Goal: Task Accomplishment & Management: Manage account settings

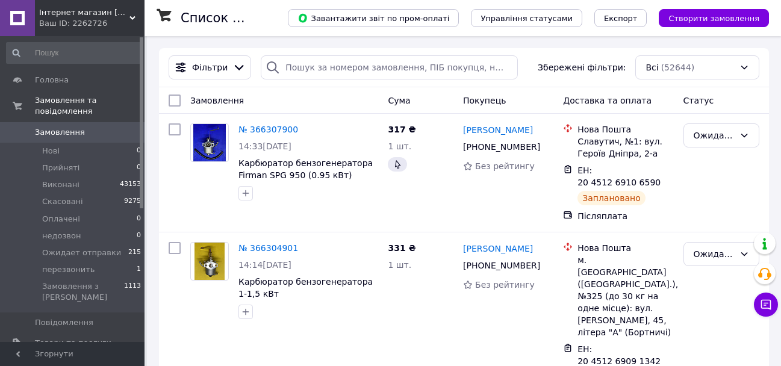
click at [43, 127] on span "Замовлення" at bounding box center [60, 132] width 50 height 11
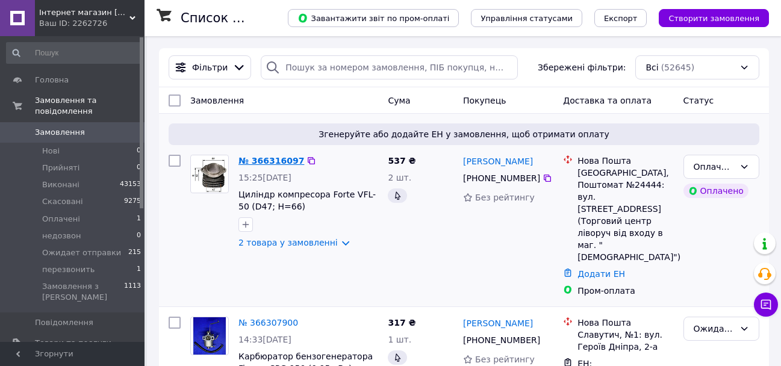
click at [263, 165] on link "№ 366316097" at bounding box center [272, 161] width 66 height 10
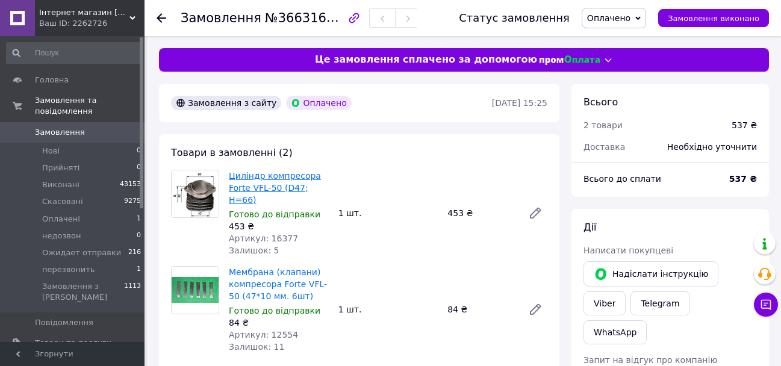
click at [268, 184] on link "Циліндр компресора Forte VFL-50 (D47; H=66)" at bounding box center [275, 188] width 92 height 34
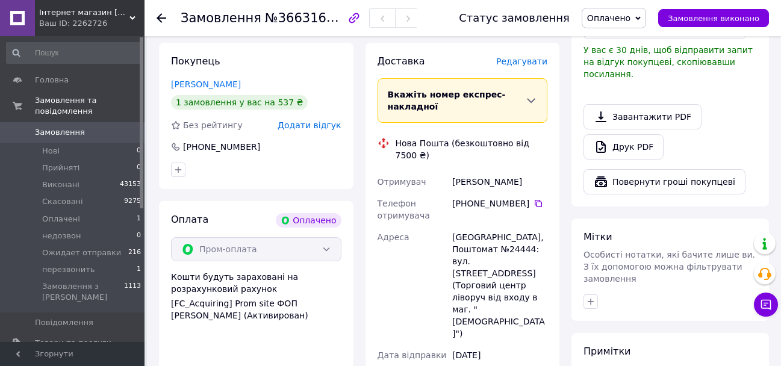
scroll to position [362, 0]
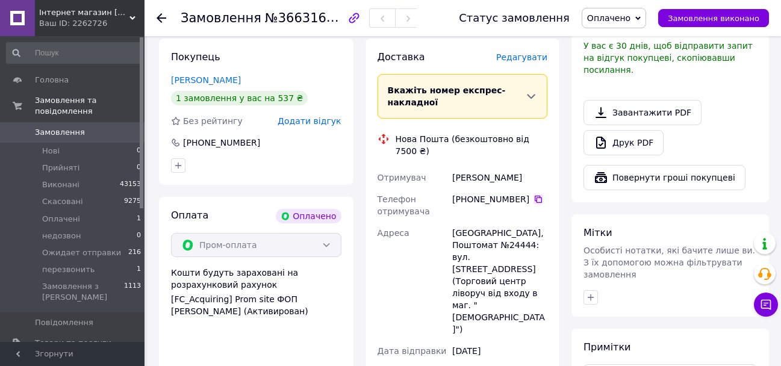
click at [534, 195] on icon at bounding box center [539, 200] width 10 height 10
click at [468, 167] on div "Ващук Володимир" at bounding box center [500, 178] width 100 height 22
copy div "Ващук Володимир"
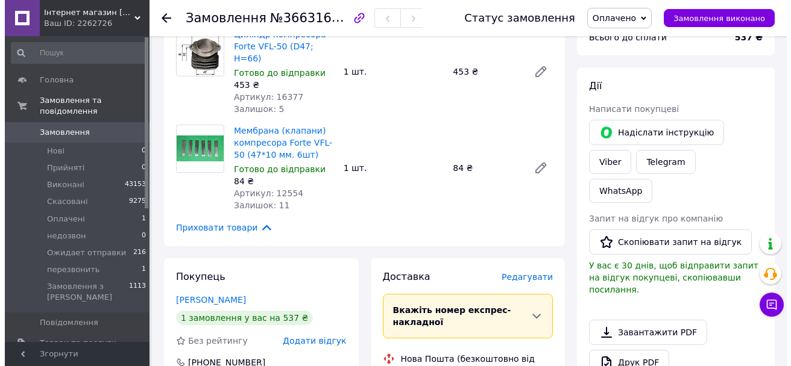
scroll to position [301, 0]
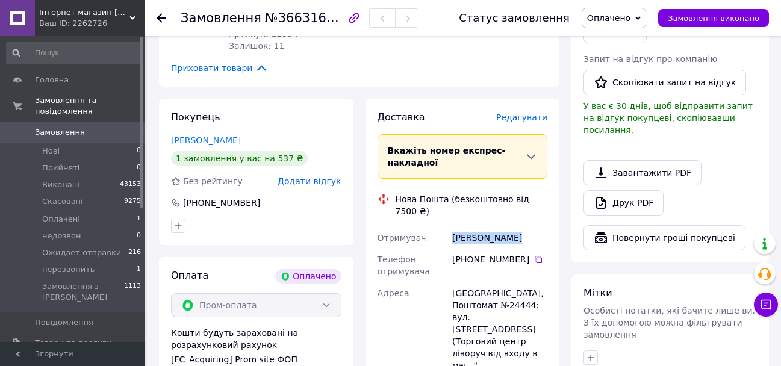
click at [622, 24] on span "Оплачено" at bounding box center [614, 18] width 64 height 20
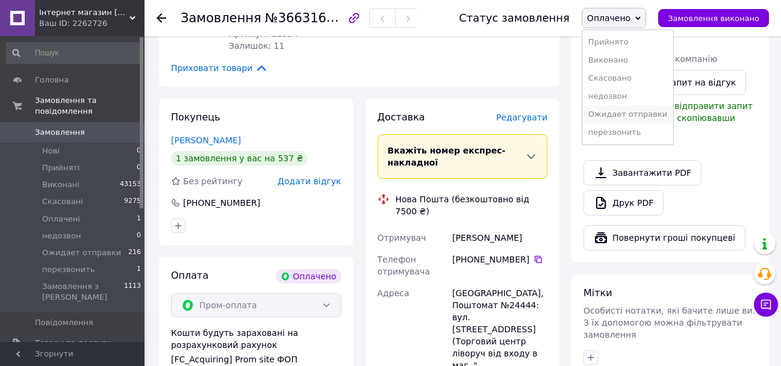
click at [618, 116] on li "Ожидает отправки" at bounding box center [628, 114] width 91 height 18
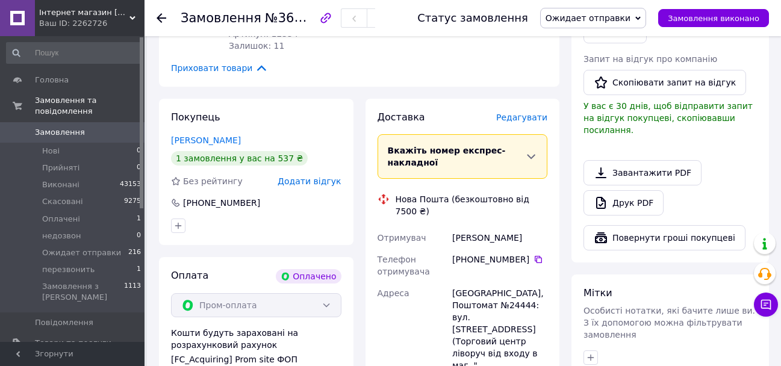
click at [519, 113] on span "Редагувати" at bounding box center [521, 118] width 51 height 10
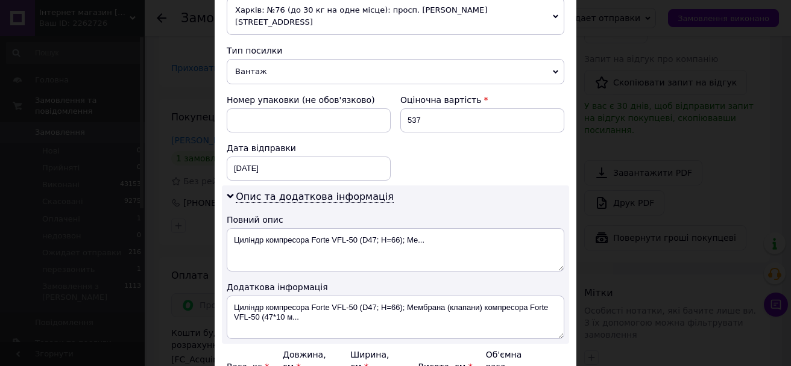
scroll to position [482, 0]
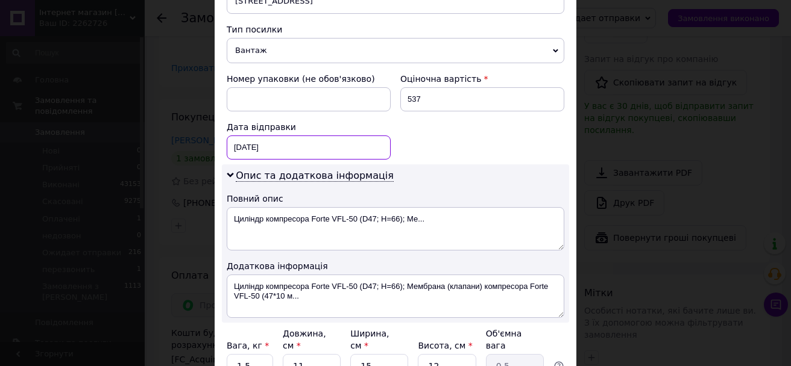
click at [255, 136] on div "12.10.2025 < 2025 > < Октябрь > Пн Вт Ср Чт Пт Сб Вс 29 30 1 2 3 4 5 6 7 8 9 10…" at bounding box center [309, 148] width 164 height 24
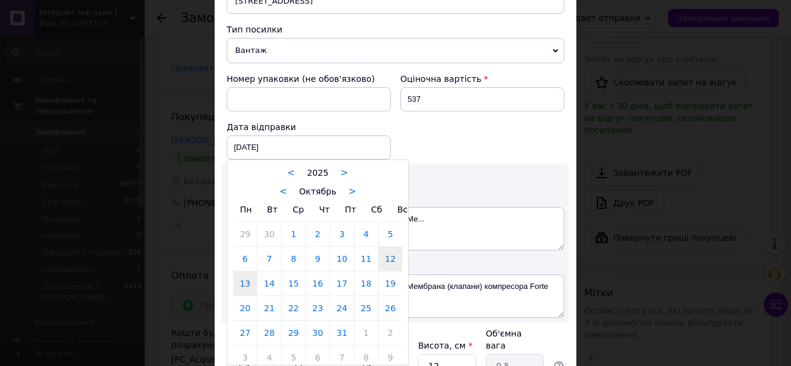
click at [243, 272] on link "13" at bounding box center [244, 284] width 23 height 24
type input "13.10.2025"
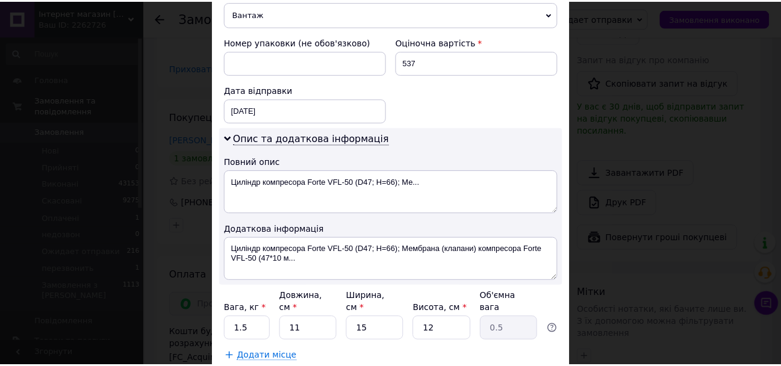
scroll to position [582, 0]
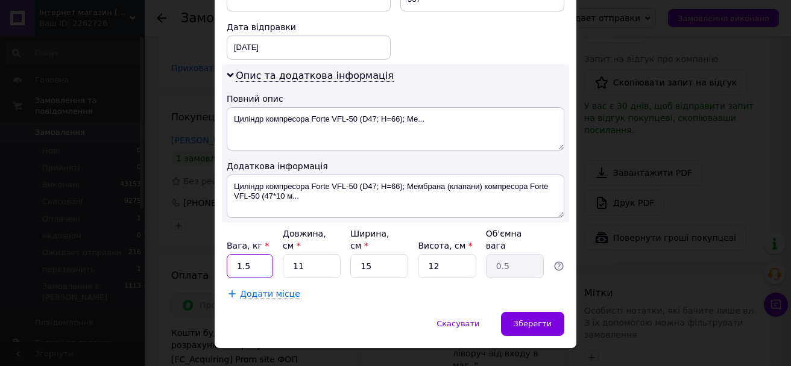
click at [255, 254] on input "1.5" at bounding box center [250, 266] width 46 height 24
type input "1"
type input "0.1"
drag, startPoint x: 394, startPoint y: 243, endPoint x: 402, endPoint y: 246, distance: 9.0
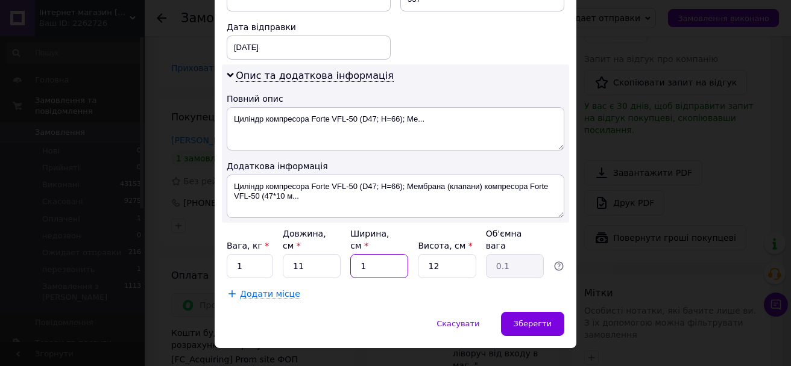
click at [393, 254] on input "1" at bounding box center [379, 266] width 58 height 24
type input "1"
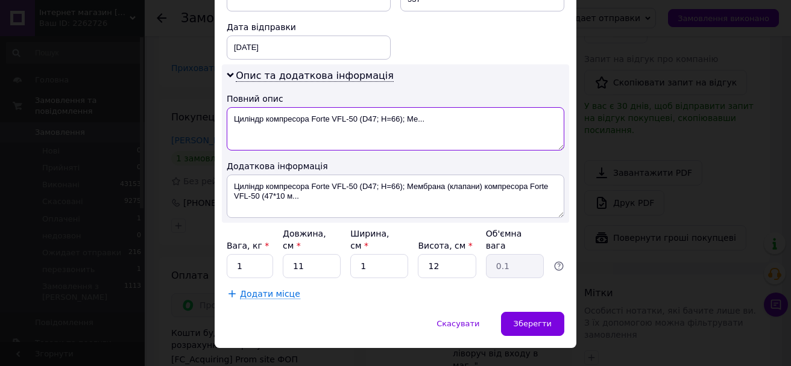
click at [393, 107] on textarea "Циліндр компресора Forte VFL-50 (D47; H=66); Ме..." at bounding box center [395, 128] width 337 height 43
type textarea "Циліндр компресора Forte VFL-50 (D47; H66); Ме..."
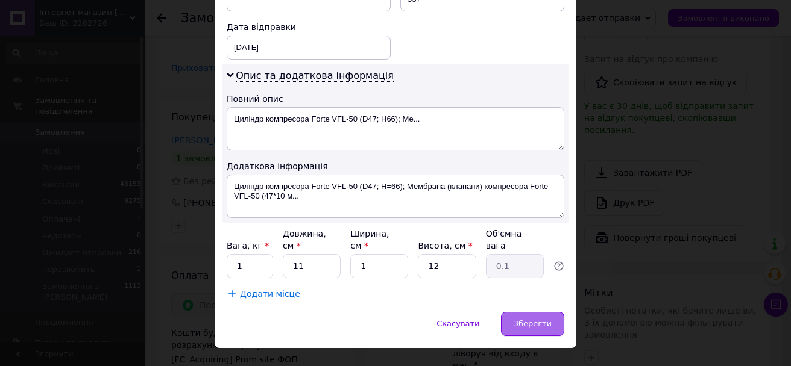
click at [525, 312] on div "Зберегти" at bounding box center [532, 324] width 63 height 24
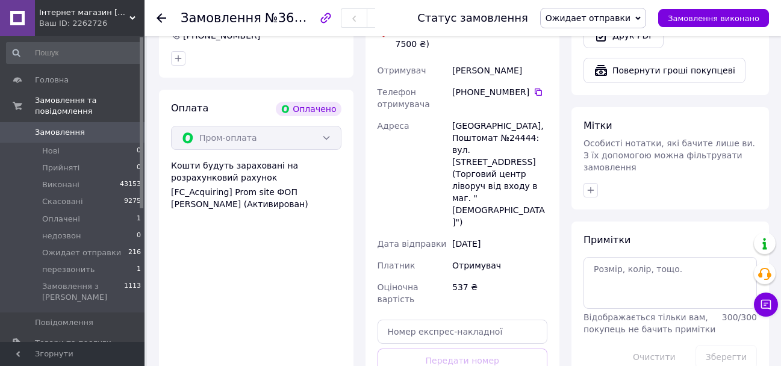
scroll to position [542, 0]
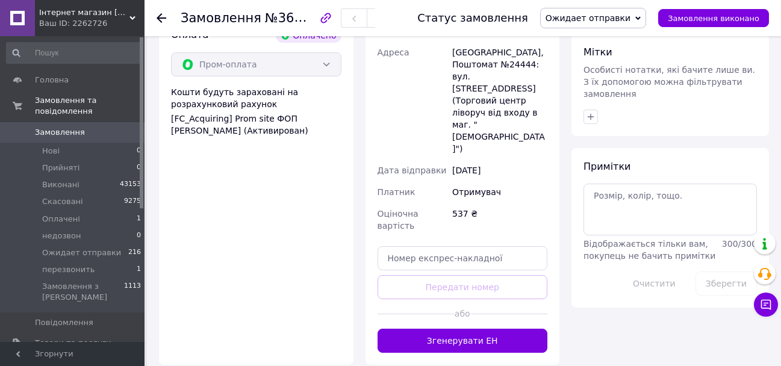
click at [443, 329] on button "Згенерувати ЕН" at bounding box center [463, 341] width 171 height 24
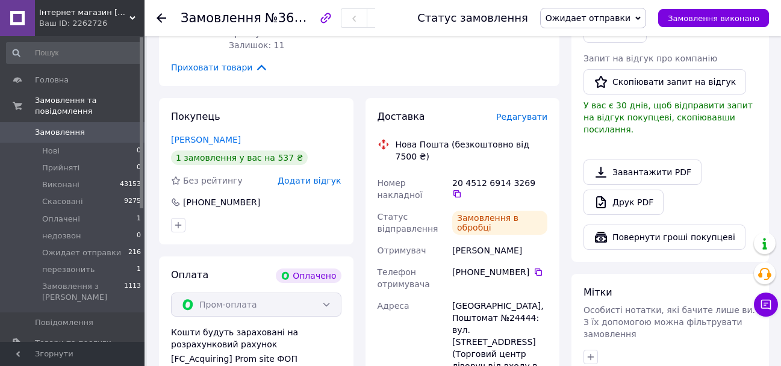
scroll to position [301, 0]
drag, startPoint x: 532, startPoint y: 159, endPoint x: 386, endPoint y: 276, distance: 186.9
click at [462, 190] on icon at bounding box center [457, 195] width 10 height 10
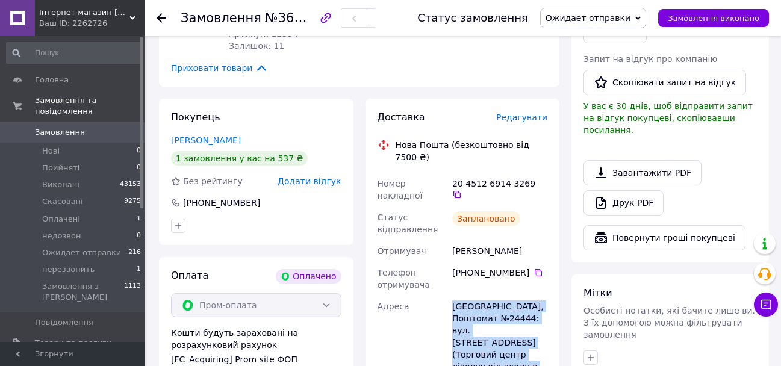
drag, startPoint x: 495, startPoint y: 328, endPoint x: 437, endPoint y: 282, distance: 74.2
click at [437, 282] on div "Номер накладної 20 4512 6914 3269   Статус відправлення Заплановано Отримувач В…" at bounding box center [462, 349] width 175 height 352
copy div "Адреса Кам'янка-Бузька, Поштомат №24444: вул. Тютюнника, 7Б (Торговий центр лів…"
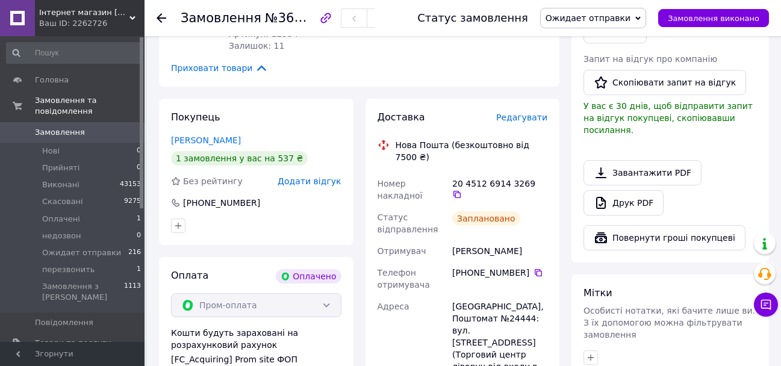
click at [497, 240] on div "Ващук Володимир" at bounding box center [500, 251] width 100 height 22
click at [496, 240] on div "Ващук Володимир" at bounding box center [500, 251] width 100 height 22
copy div "Ващук Володимир"
click at [534, 268] on icon at bounding box center [539, 273] width 10 height 10
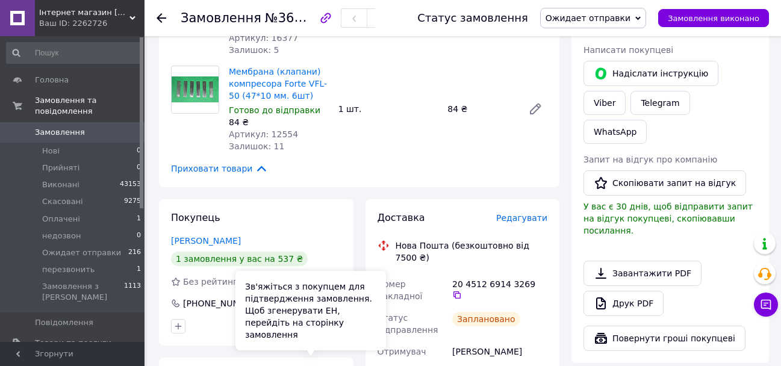
scroll to position [60, 0]
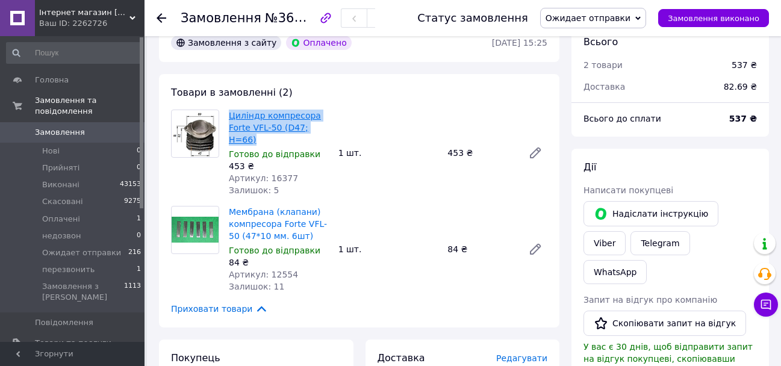
drag, startPoint x: 311, startPoint y: 125, endPoint x: 230, endPoint y: 115, distance: 81.4
click at [230, 115] on div "Циліндр компресора Forte VFL-50 (D47; H=66) Готово до відправки 453 ₴ Артикул: …" at bounding box center [279, 153] width 110 height 92
copy link "Циліндр компресора Forte VFL-50 (D47; H=66)"
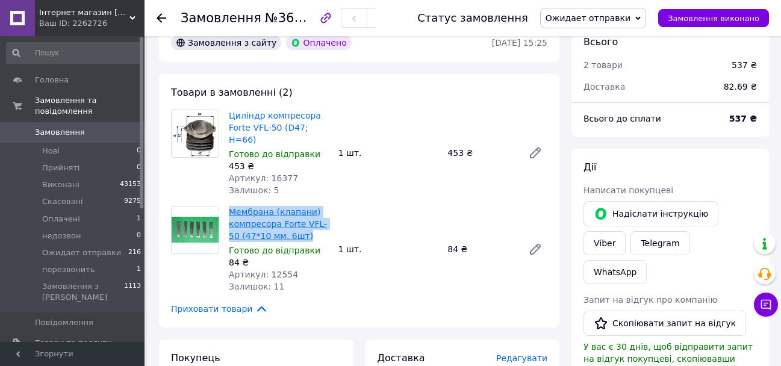
drag, startPoint x: 296, startPoint y: 223, endPoint x: 232, endPoint y: 196, distance: 69.9
click at [232, 206] on span "Мембрана (клапани) компресора Forte VFL-50 (47*10 мм. 6шт)" at bounding box center [279, 224] width 100 height 36
copy link "Мембрана (клапани) компресора Forte VFL-50 (47*10 мм. 6шт)"
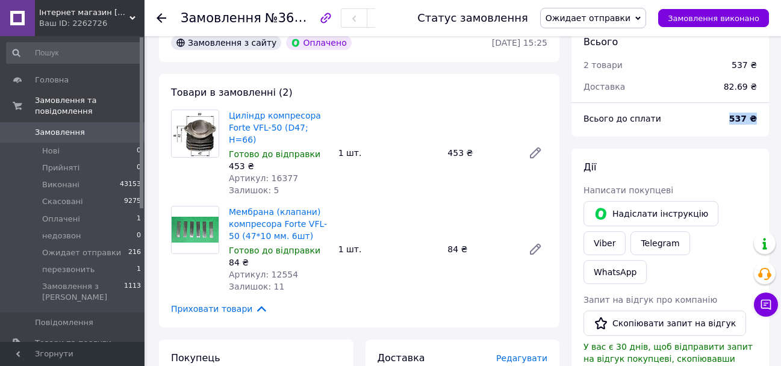
drag, startPoint x: 731, startPoint y: 121, endPoint x: 759, endPoint y: 122, distance: 27.8
click at [759, 122] on div "537 ₴" at bounding box center [743, 118] width 42 height 27
copy b "537 ₴"
click at [56, 127] on span "Замовлення" at bounding box center [60, 132] width 50 height 11
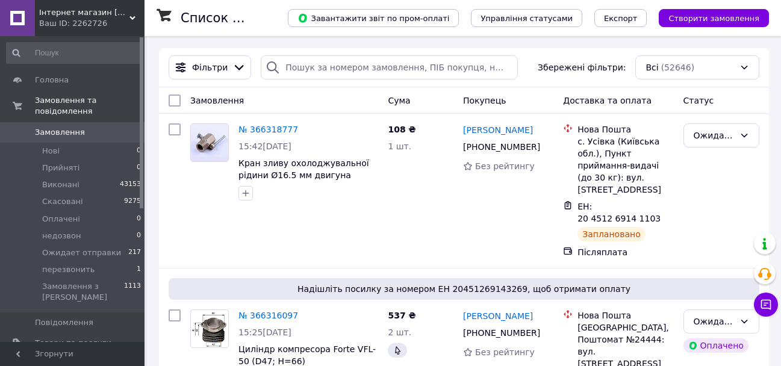
click at [87, 127] on span "Замовлення" at bounding box center [73, 132] width 77 height 11
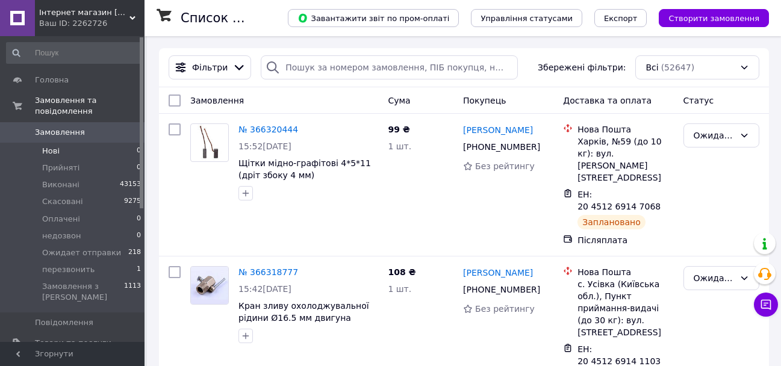
click at [80, 145] on li "Нові 0" at bounding box center [74, 151] width 148 height 17
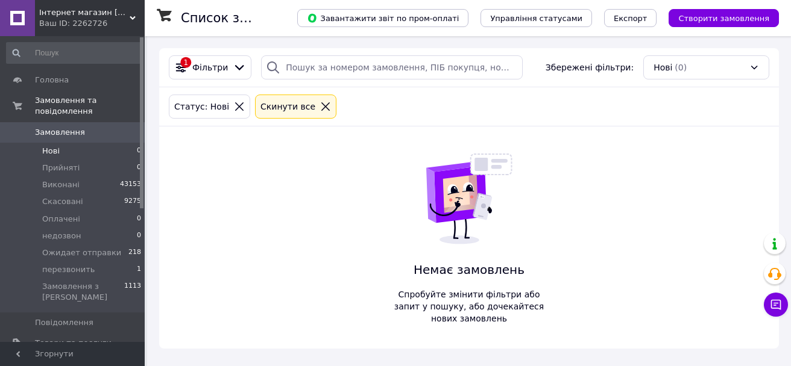
click at [72, 127] on span "Замовлення" at bounding box center [60, 132] width 50 height 11
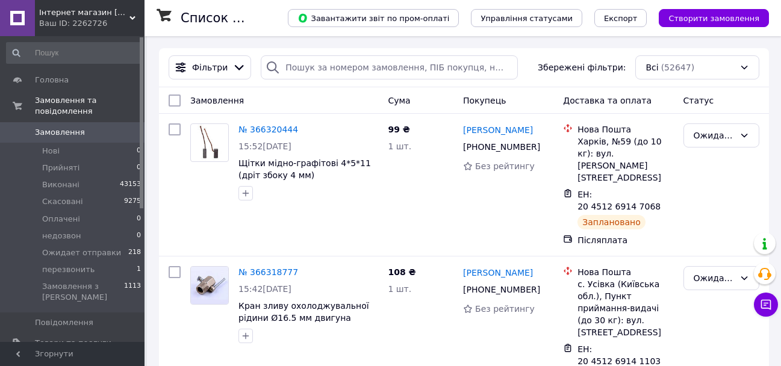
click at [55, 127] on span "Замовлення" at bounding box center [60, 132] width 50 height 11
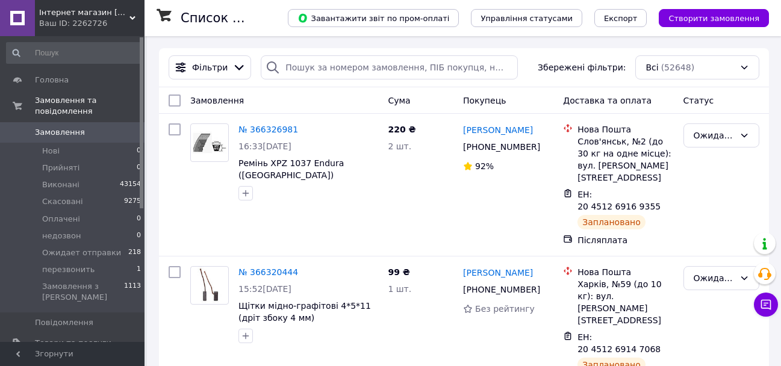
click at [66, 127] on span "Замовлення" at bounding box center [60, 132] width 50 height 11
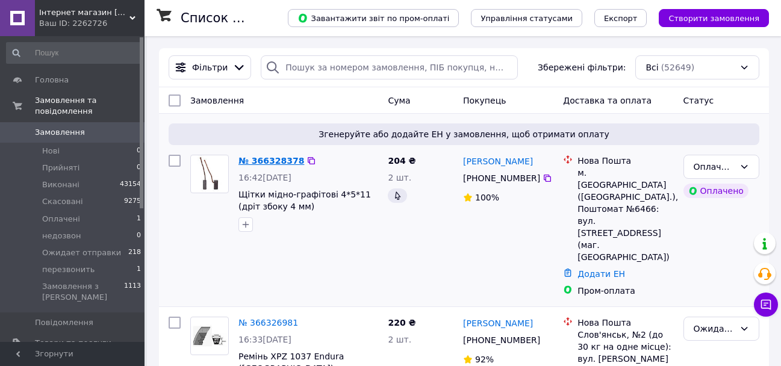
click at [263, 162] on link "№ 366328378" at bounding box center [272, 161] width 66 height 10
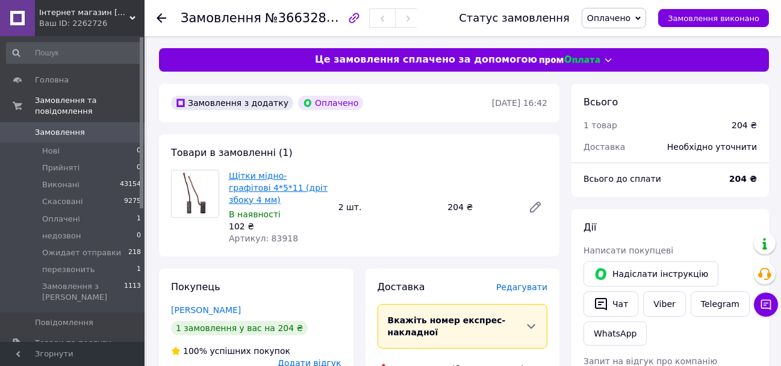
click at [288, 192] on link "Щітки мідно-графітові 4*5*11 (дріт збоку 4 мм)" at bounding box center [278, 188] width 99 height 34
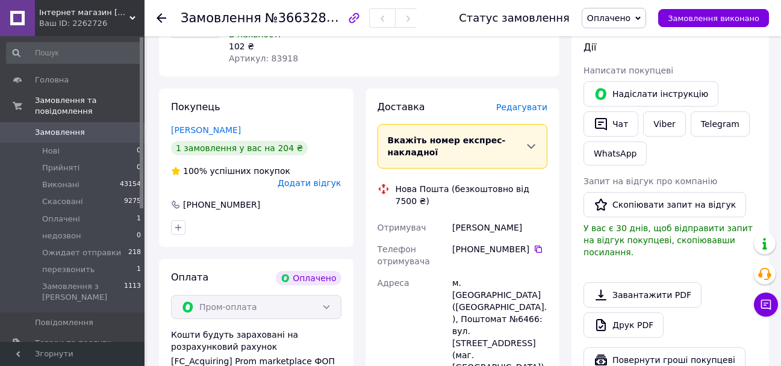
scroll to position [181, 0]
drag, startPoint x: 532, startPoint y: 228, endPoint x: 528, endPoint y: 305, distance: 77.2
click at [534, 244] on icon at bounding box center [539, 249] width 10 height 10
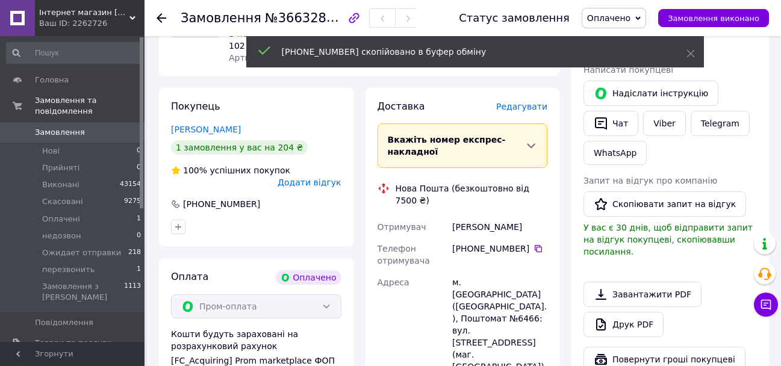
click at [463, 216] on div "Беліцький Сергій" at bounding box center [500, 227] width 100 height 22
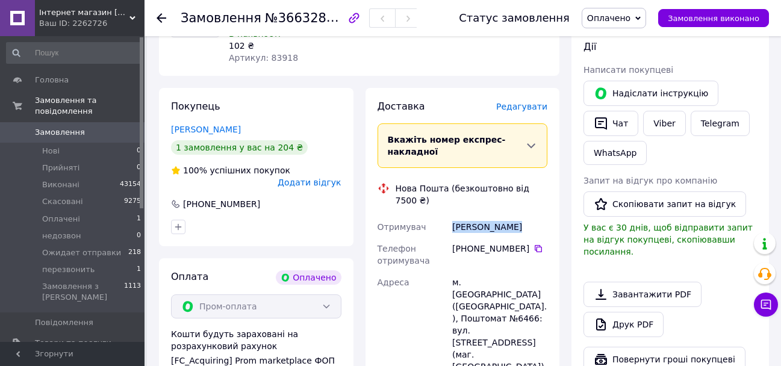
click at [463, 216] on div "Беліцький Сергій" at bounding box center [500, 227] width 100 height 22
copy div "Беліцький Сергій"
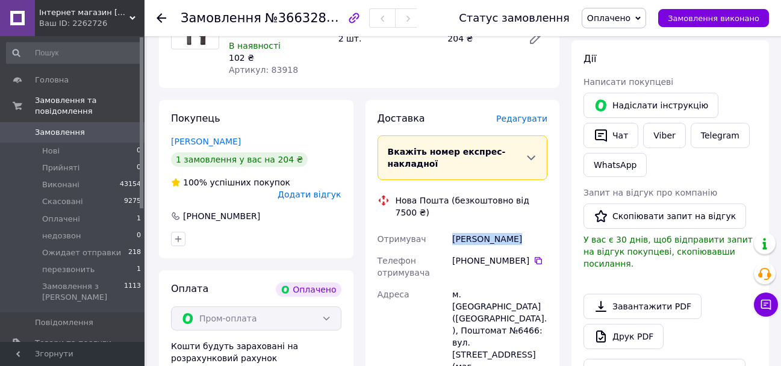
scroll to position [241, 0]
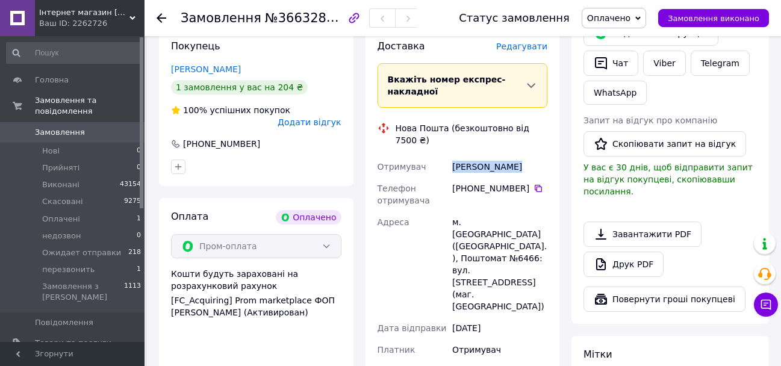
drag, startPoint x: 619, startPoint y: 19, endPoint x: 619, endPoint y: 30, distance: 10.9
click at [619, 18] on span "Оплачено" at bounding box center [608, 18] width 43 height 10
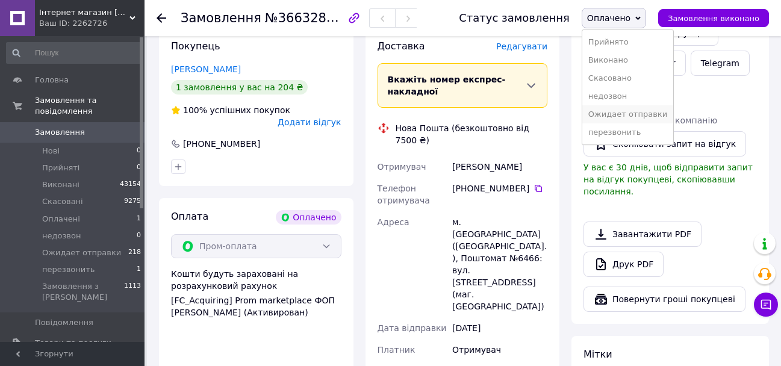
click at [644, 114] on li "Ожидает отправки" at bounding box center [628, 114] width 91 height 18
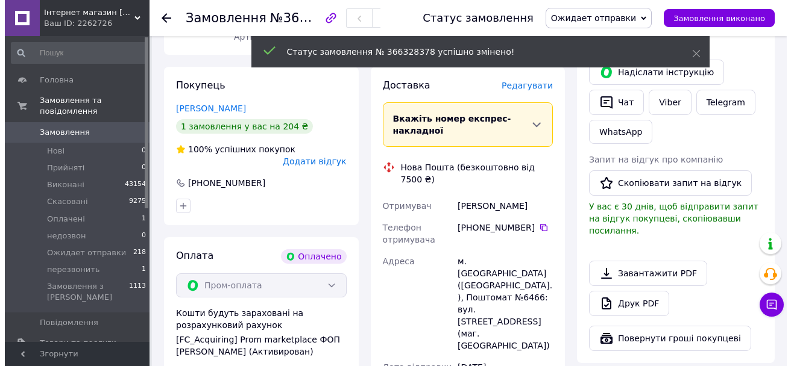
scroll to position [181, 0]
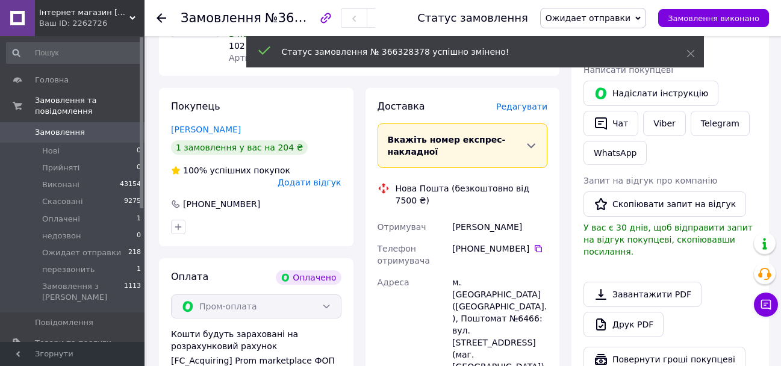
click at [530, 102] on span "Редагувати" at bounding box center [521, 107] width 51 height 10
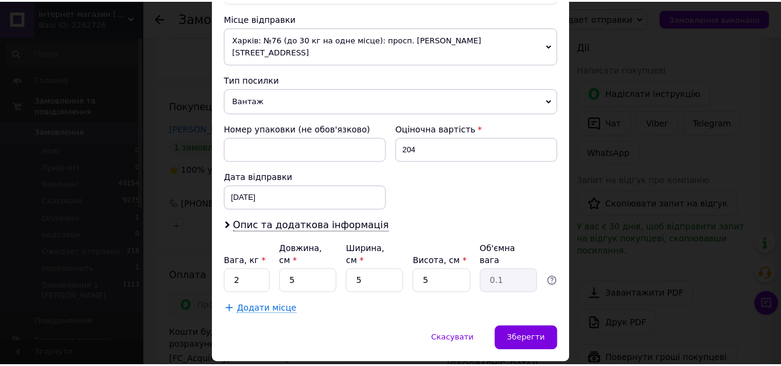
scroll to position [434, 0]
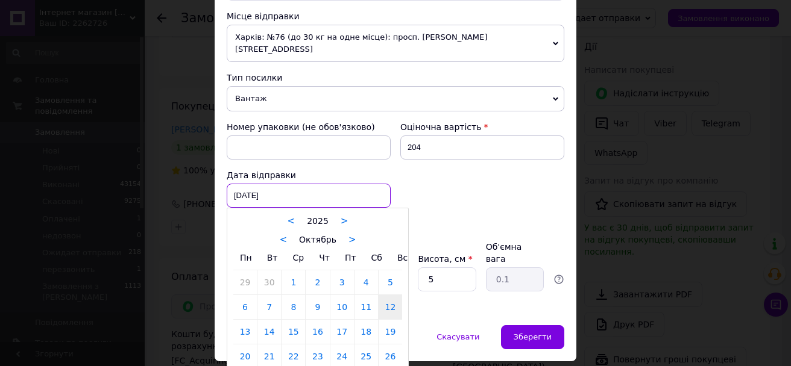
click at [274, 184] on div "12.10.2025 < 2025 > < Октябрь > Пн Вт Ср Чт Пт Сб Вс 29 30 1 2 3 4 5 6 7 8 9 10…" at bounding box center [309, 196] width 164 height 24
click at [242, 320] on link "13" at bounding box center [244, 332] width 23 height 24
type input "13.10.2025"
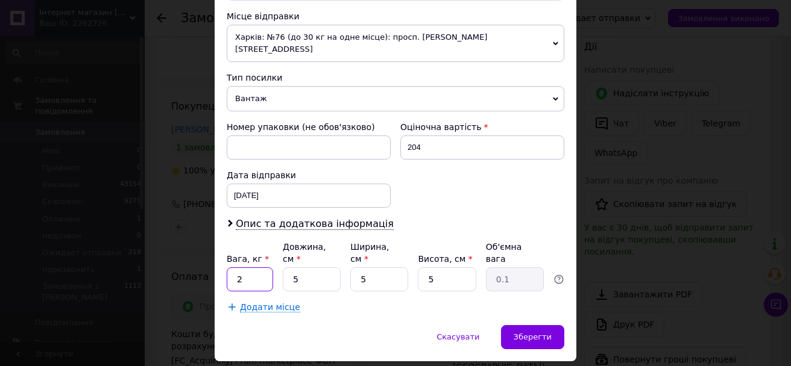
click at [260, 268] on input "2" at bounding box center [250, 280] width 46 height 24
type input "1"
drag, startPoint x: 531, startPoint y: 293, endPoint x: 454, endPoint y: 366, distance: 106.6
click at [531, 325] on div "Зберегти" at bounding box center [532, 337] width 63 height 24
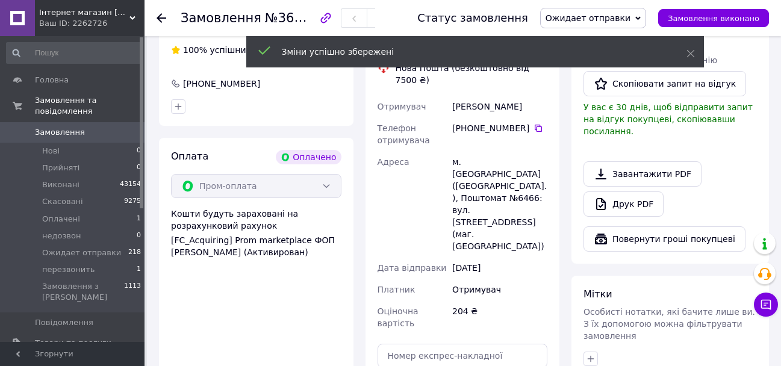
scroll to position [422, 0]
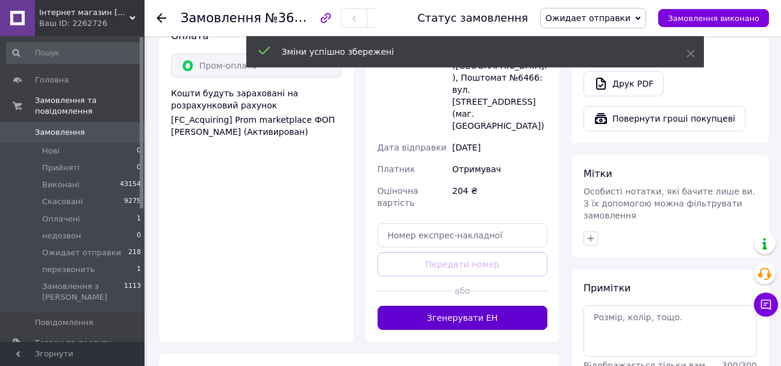
click at [444, 306] on button "Згенерувати ЕН" at bounding box center [463, 318] width 171 height 24
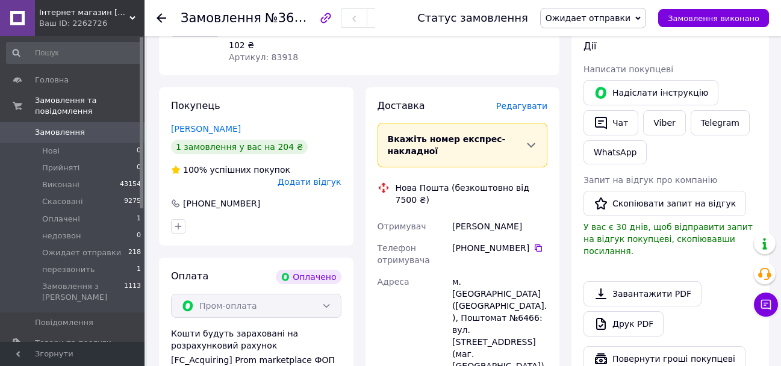
scroll to position [181, 0]
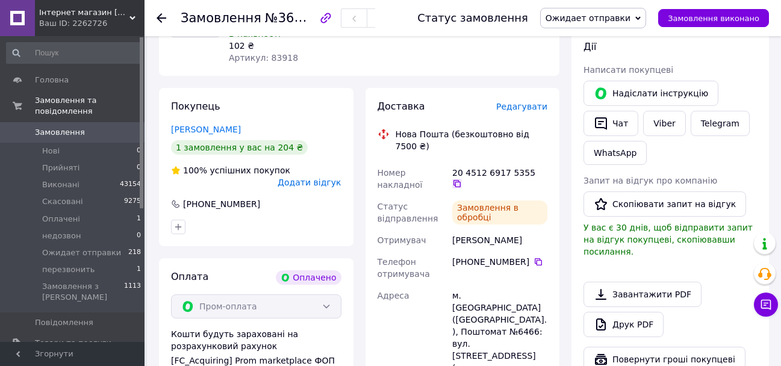
click at [462, 179] on icon at bounding box center [457, 184] width 10 height 10
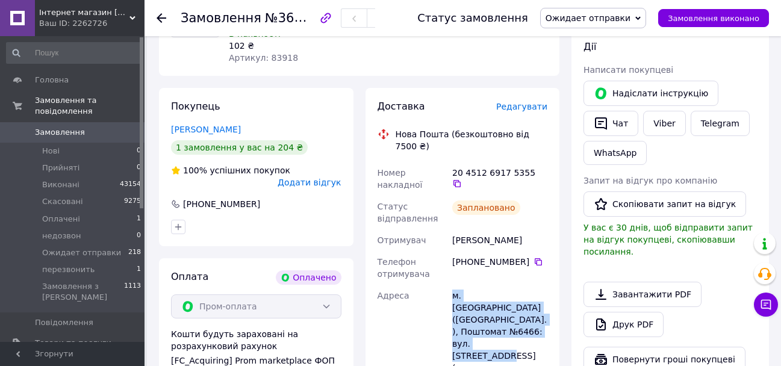
drag, startPoint x: 466, startPoint y: 295, endPoint x: 434, endPoint y: 270, distance: 40.7
click at [434, 270] on div "Номер накладної 20 4512 6917 5355   Статус відправлення Заплановано Отримувач Б…" at bounding box center [462, 332] width 175 height 340
copy div "Адреса м. Полтава (Полтавська обл.), Поштомат №6466: вул. Полюсна, 10а (маг. Де…"
drag, startPoint x: 522, startPoint y: 199, endPoint x: 455, endPoint y: 198, distance: 67.5
click at [455, 230] on div "Беліцький Сергій" at bounding box center [500, 241] width 100 height 22
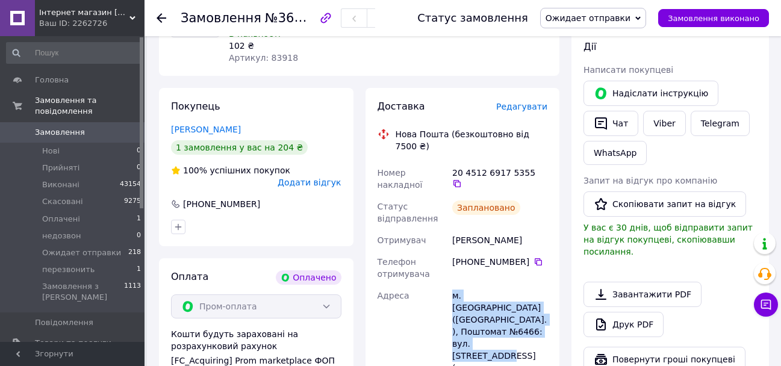
copy div "Беліцький Сергій"
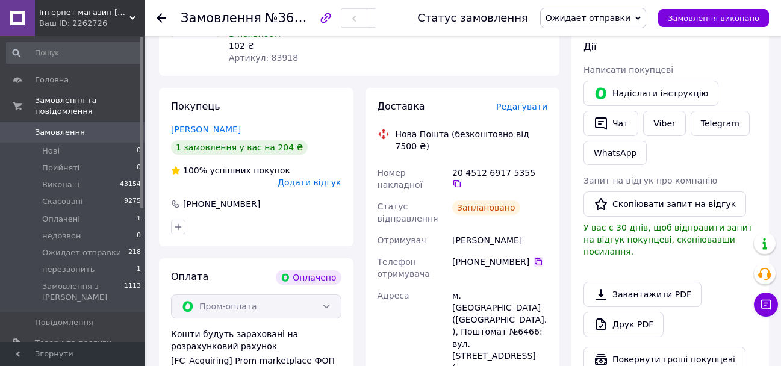
click at [534, 257] on icon at bounding box center [539, 262] width 10 height 10
click at [480, 292] on div "м. [GEOGRAPHIC_DATA] ([GEOGRAPHIC_DATA].), Поштомат №6466: вул. [STREET_ADDRESS…" at bounding box center [500, 338] width 100 height 106
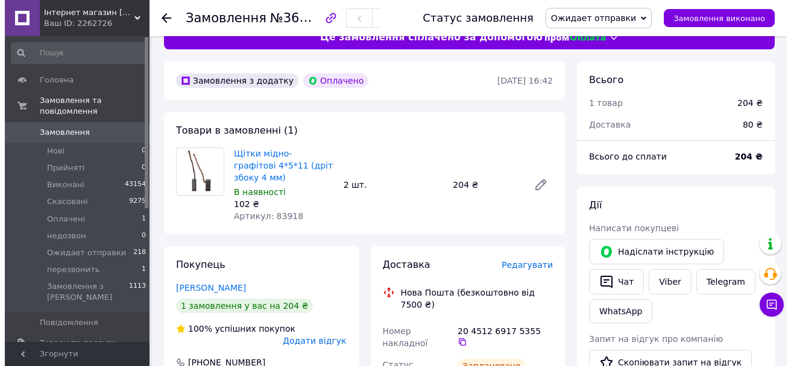
scroll to position [0, 0]
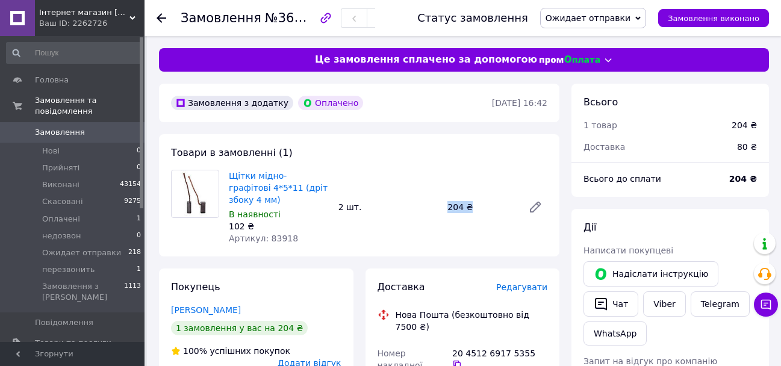
drag, startPoint x: 452, startPoint y: 199, endPoint x: 483, endPoint y: 209, distance: 32.2
click at [483, 209] on div "Щітки мідно-графітові 4*5*11 (дріт збоку 4 мм) В наявності 102 ₴ Артикул: 83918…" at bounding box center [388, 208] width 328 height 80
copy div "2 шт. 204 ₴"
click at [62, 127] on span "Замовлення" at bounding box center [60, 132] width 50 height 11
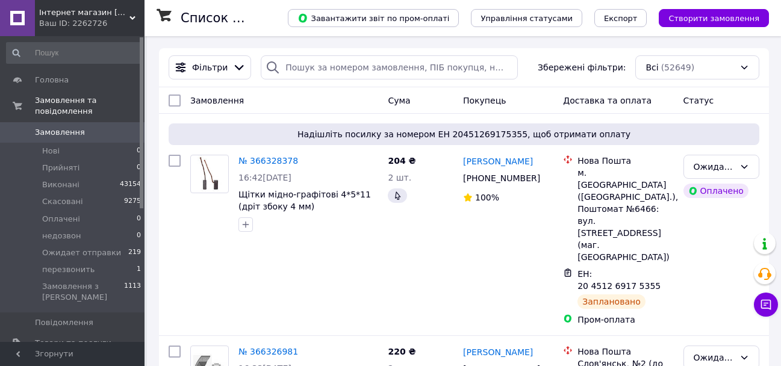
click at [58, 127] on span "Замовлення" at bounding box center [60, 132] width 50 height 11
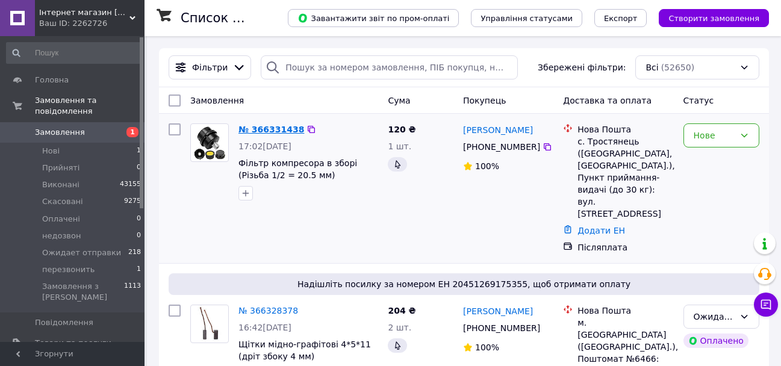
click at [256, 128] on link "№ 366331438" at bounding box center [272, 130] width 66 height 10
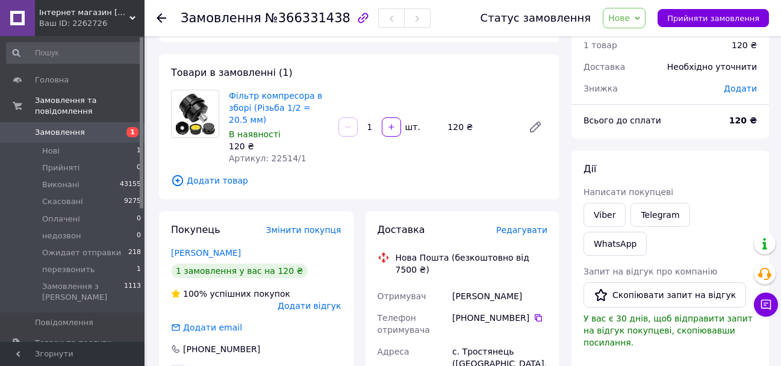
scroll to position [121, 0]
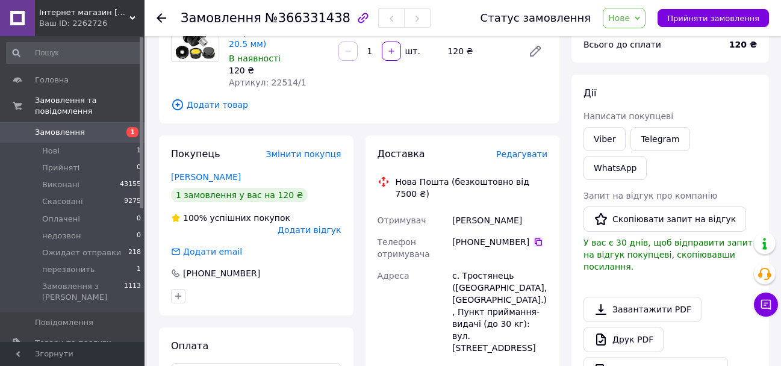
click at [534, 237] on icon at bounding box center [539, 242] width 10 height 10
click at [473, 213] on div "Юрків Наталія" at bounding box center [500, 221] width 100 height 22
click at [473, 211] on div "Юрків Наталія" at bounding box center [500, 221] width 100 height 22
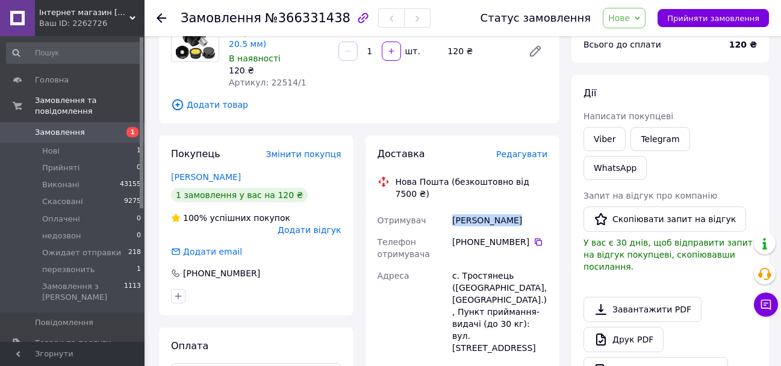
copy div "Юрків Наталія"
click at [622, 19] on span "Нове" at bounding box center [620, 18] width 22 height 10
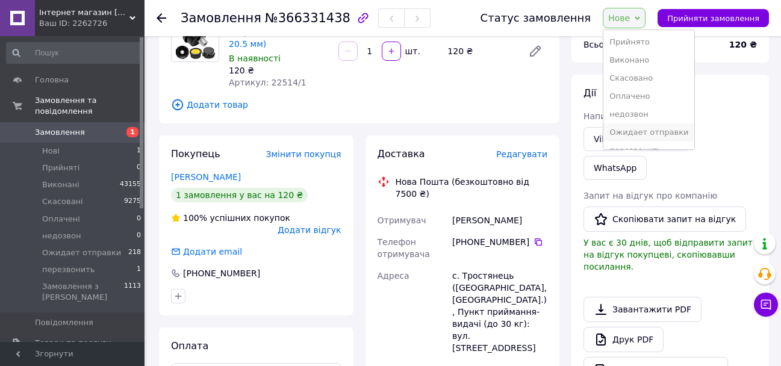
click at [639, 130] on li "Ожидает отправки" at bounding box center [649, 133] width 91 height 18
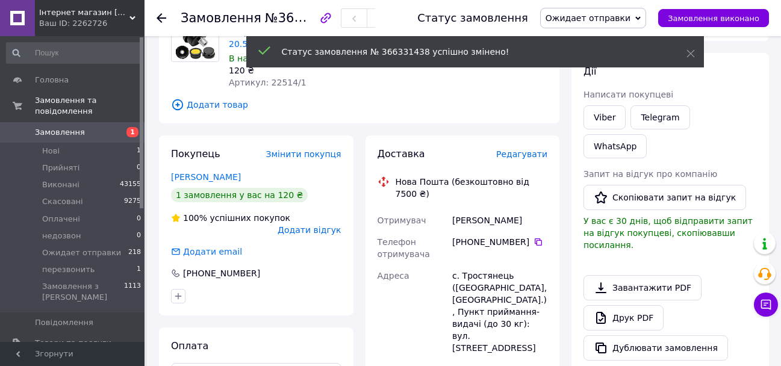
click at [524, 154] on span "Редагувати" at bounding box center [521, 154] width 51 height 10
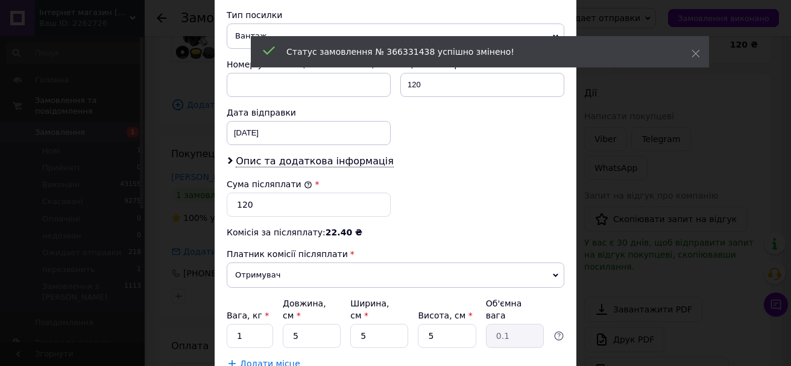
scroll to position [542, 0]
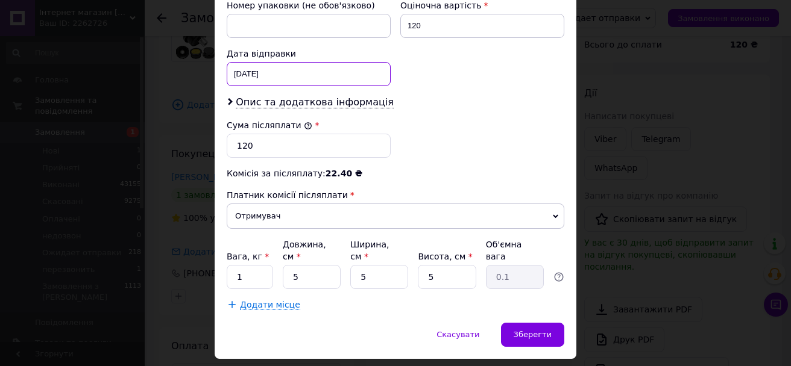
click at [239, 63] on div "12.10.2025 < 2025 > < Октябрь > Пн Вт Ср Чт Пт Сб Вс 29 30 1 2 3 4 5 6 7 8 9 10…" at bounding box center [309, 74] width 164 height 24
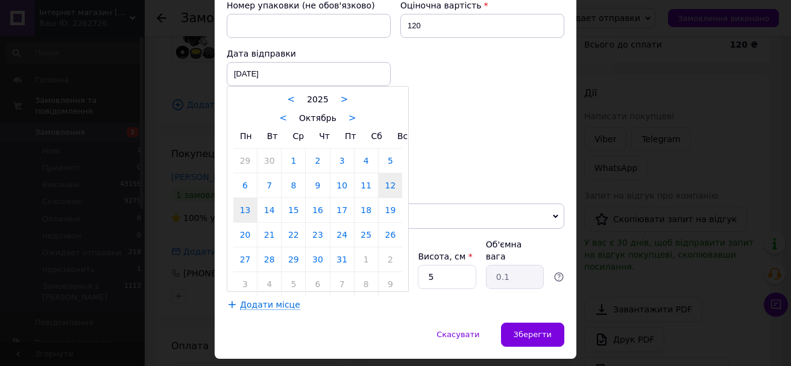
click at [245, 200] on link "13" at bounding box center [244, 210] width 23 height 24
type input "13.10.2025"
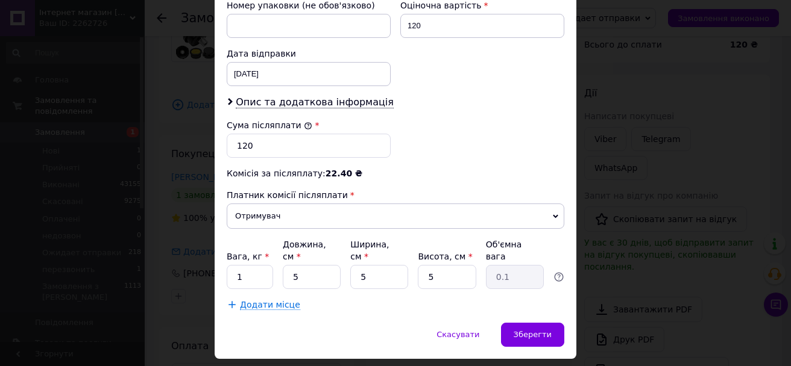
drag, startPoint x: 527, startPoint y: 307, endPoint x: 520, endPoint y: 324, distance: 18.7
click at [527, 330] on span "Зберегти" at bounding box center [532, 334] width 38 height 9
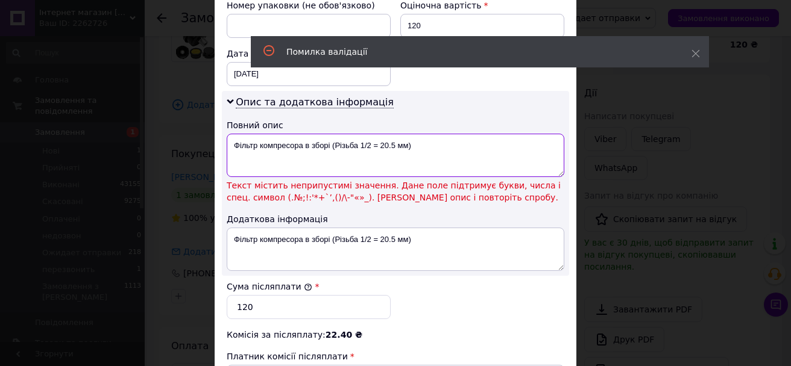
click at [376, 134] on textarea "Фільтр компресора в зборі (Різьба 1/2 = 20.5 мм)" at bounding box center [395, 155] width 337 height 43
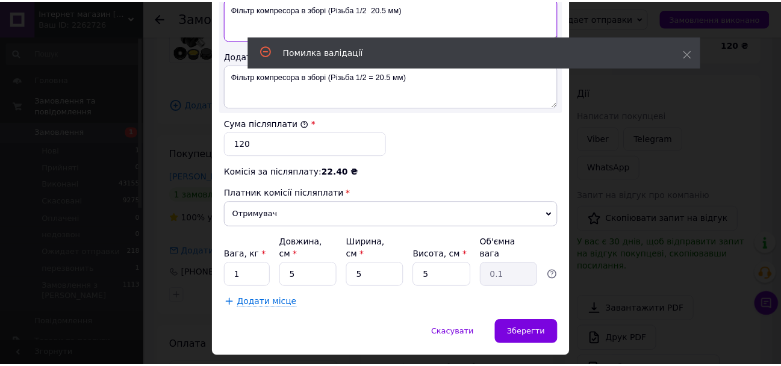
scroll to position [688, 0]
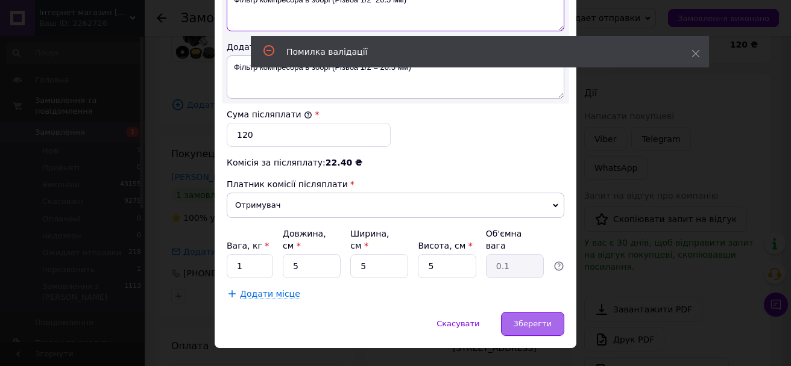
type textarea "Фільтр компресора в зборі (Різьба 1/2 20.5 мм)"
click at [527, 319] on span "Зберегти" at bounding box center [532, 323] width 38 height 9
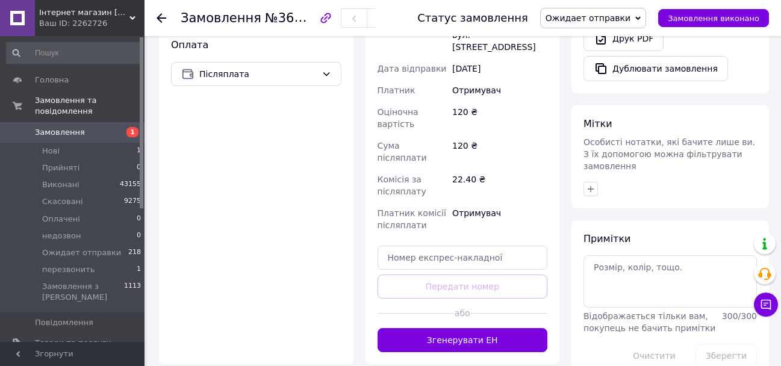
drag, startPoint x: 442, startPoint y: 298, endPoint x: 478, endPoint y: 280, distance: 41.2
click at [442, 328] on button "Згенерувати ЕН" at bounding box center [463, 340] width 171 height 24
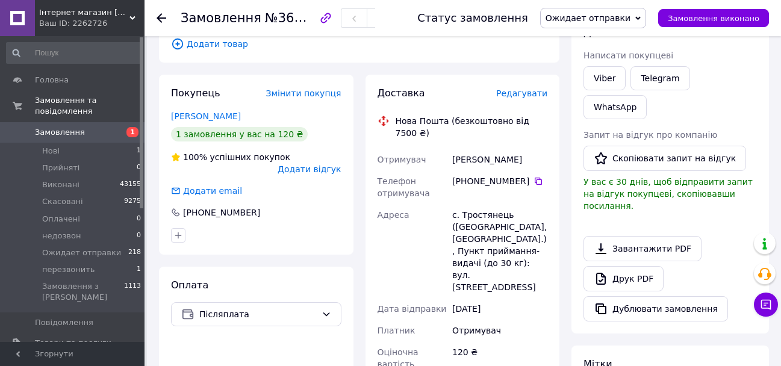
scroll to position [181, 0]
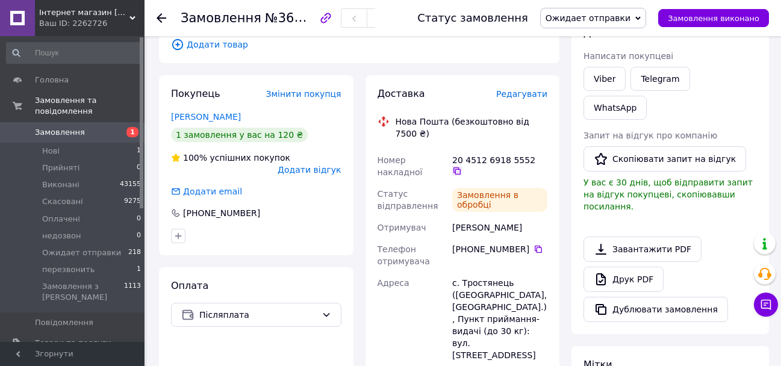
click at [462, 166] on icon at bounding box center [457, 171] width 10 height 10
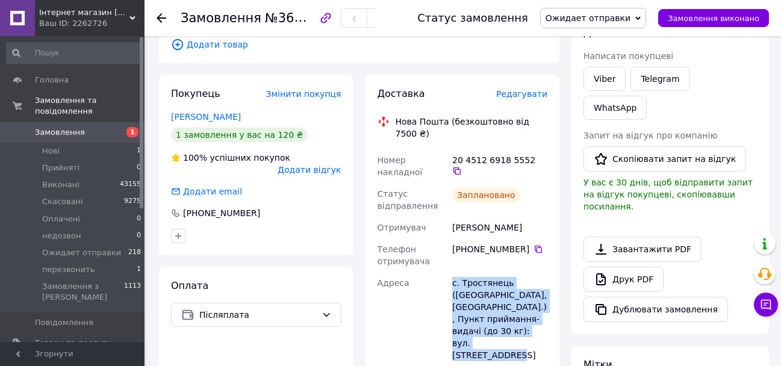
click at [436, 286] on div "Номер накладної 20 4512 6918 5552   Статус відправлення Заплановано Отримувач Ю…" at bounding box center [462, 363] width 175 height 429
copy div "Адреса с. Тростянець (Івано-Франківська обл., Калуський р-н.), Пункт приймання-…"
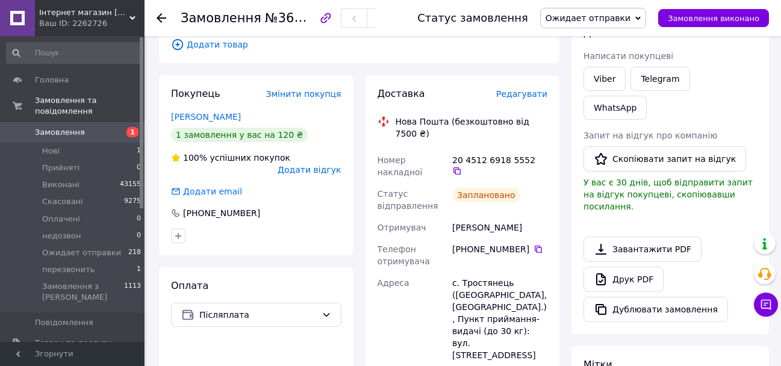
click at [472, 217] on div "Юрків Наталія" at bounding box center [500, 228] width 100 height 22
copy div "Юрків Наталія"
click at [535, 246] on icon at bounding box center [538, 249] width 7 height 7
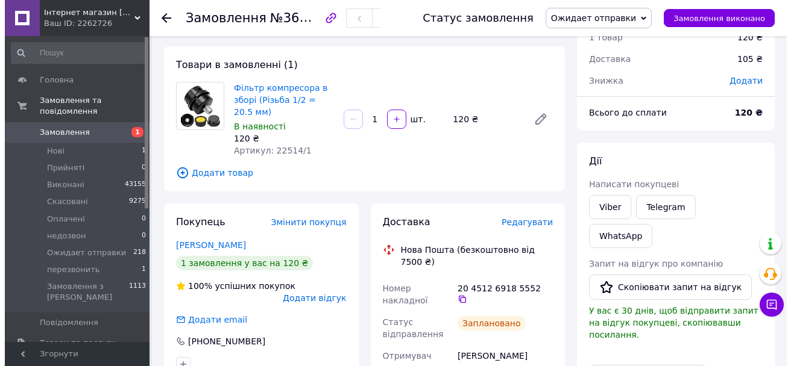
scroll to position [0, 0]
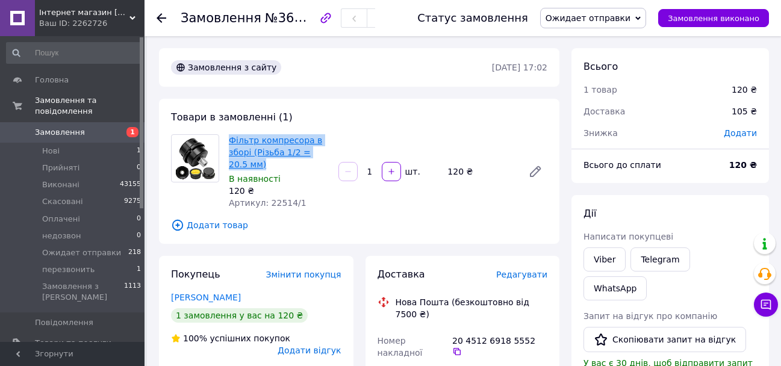
drag, startPoint x: 243, startPoint y: 163, endPoint x: 229, endPoint y: 139, distance: 28.1
click at [229, 139] on span "Фільтр компресора в зборі (Різьба 1/2 = 20.5 мм)" at bounding box center [279, 152] width 100 height 36
copy link "Фільтр компресора в зборі (Різьба 1/2 = 20.5 мм)"
drag, startPoint x: 458, startPoint y: 172, endPoint x: 440, endPoint y: 185, distance: 21.6
click at [440, 185] on div "Фільтр компресора в зборі (Різьба 1/2 = 20.5 мм) В наявності 120 ₴ Артикул: 225…" at bounding box center [388, 172] width 328 height 80
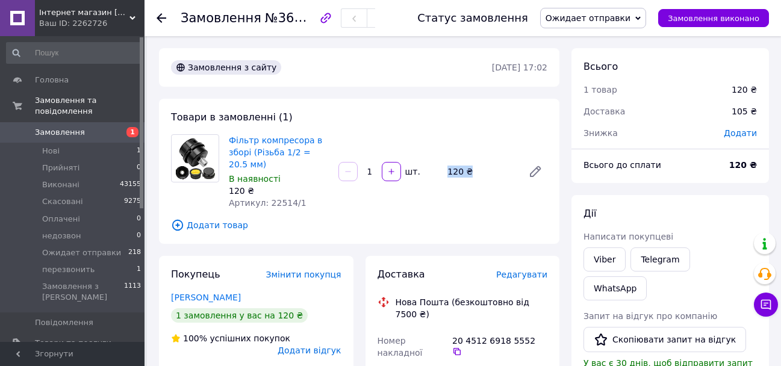
copy div "шт. 120 ₴"
drag, startPoint x: 58, startPoint y: 117, endPoint x: 54, endPoint y: 36, distance: 81.5
click at [58, 127] on span "Замовлення" at bounding box center [60, 132] width 50 height 11
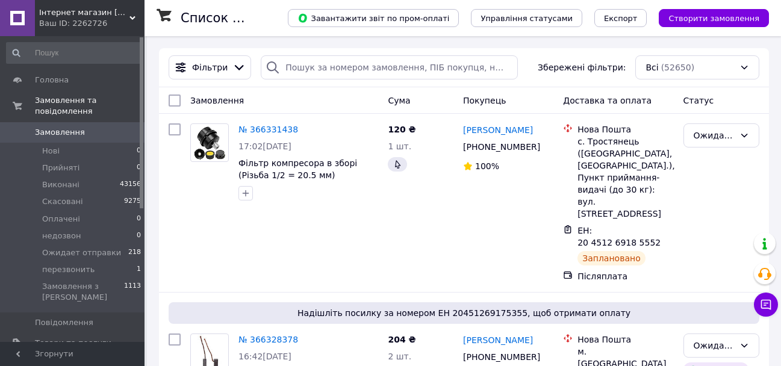
click at [72, 127] on span "Замовлення" at bounding box center [60, 132] width 50 height 11
click at [107, 127] on span "Замовлення" at bounding box center [73, 132] width 77 height 11
